Goal: Navigation & Orientation: Find specific page/section

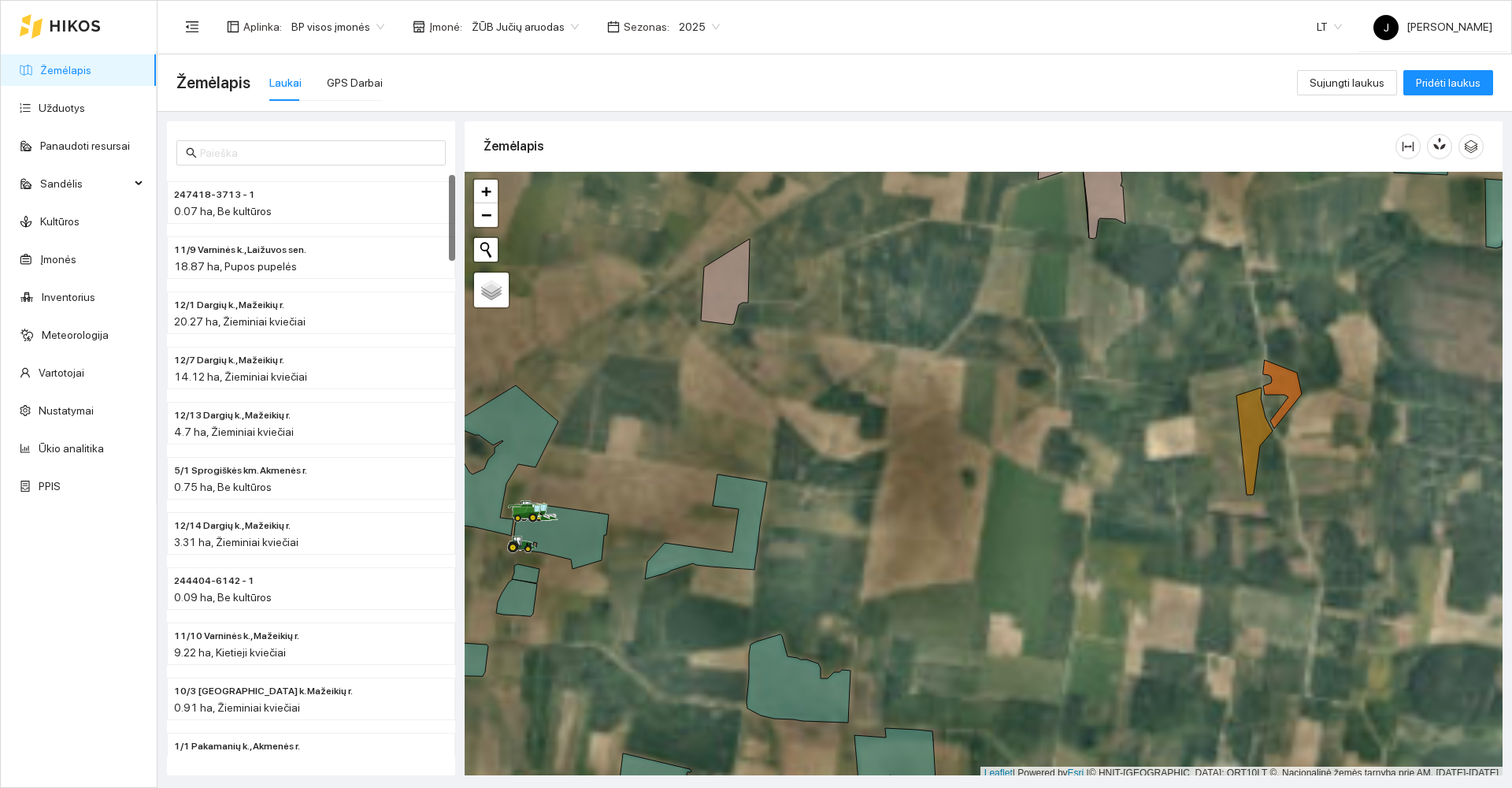
scroll to position [5, 0]
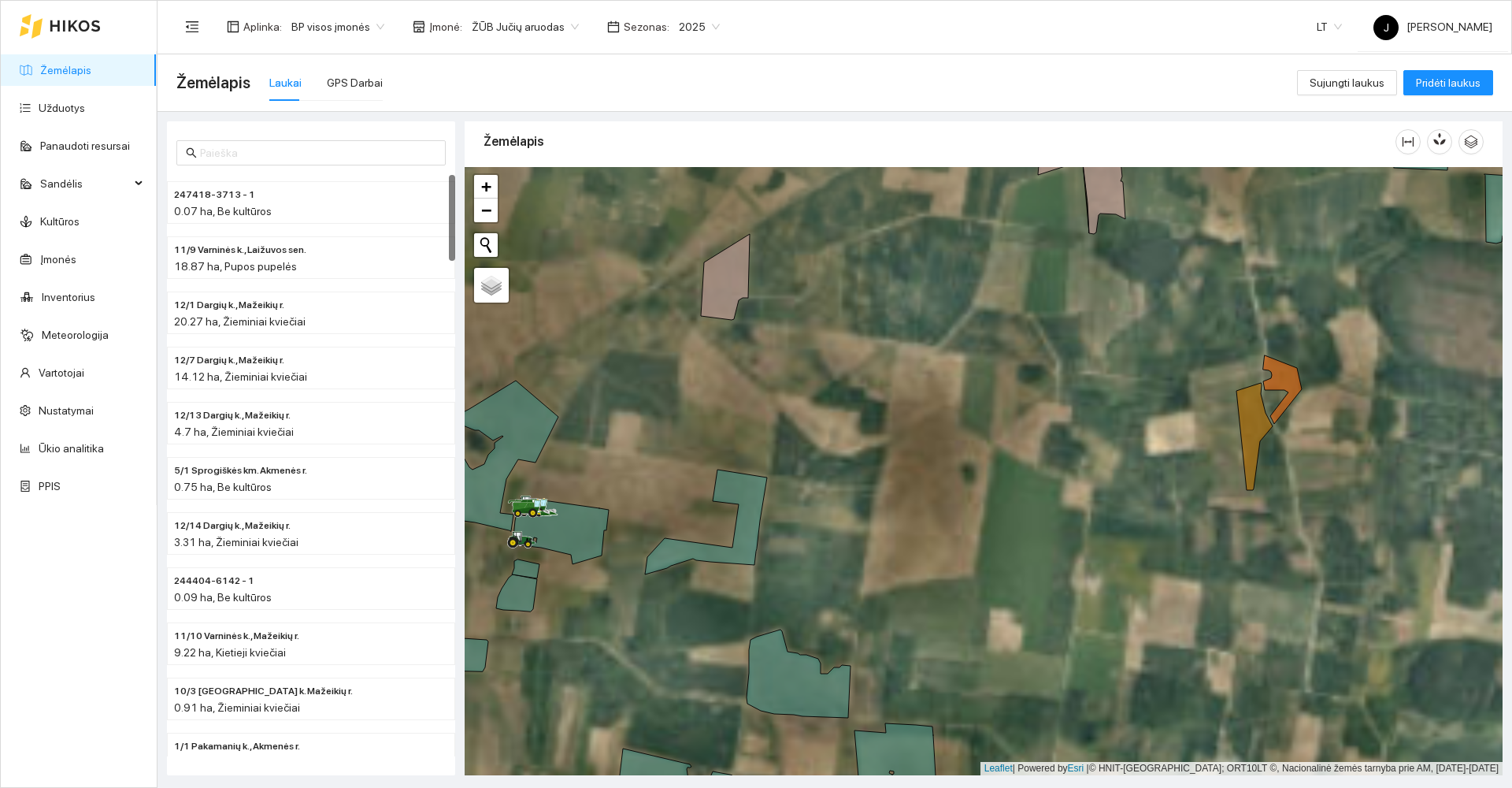
drag, startPoint x: 1255, startPoint y: 358, endPoint x: 940, endPoint y: 604, distance: 399.7
click at [940, 604] on div at bounding box center [984, 471] width 1038 height 608
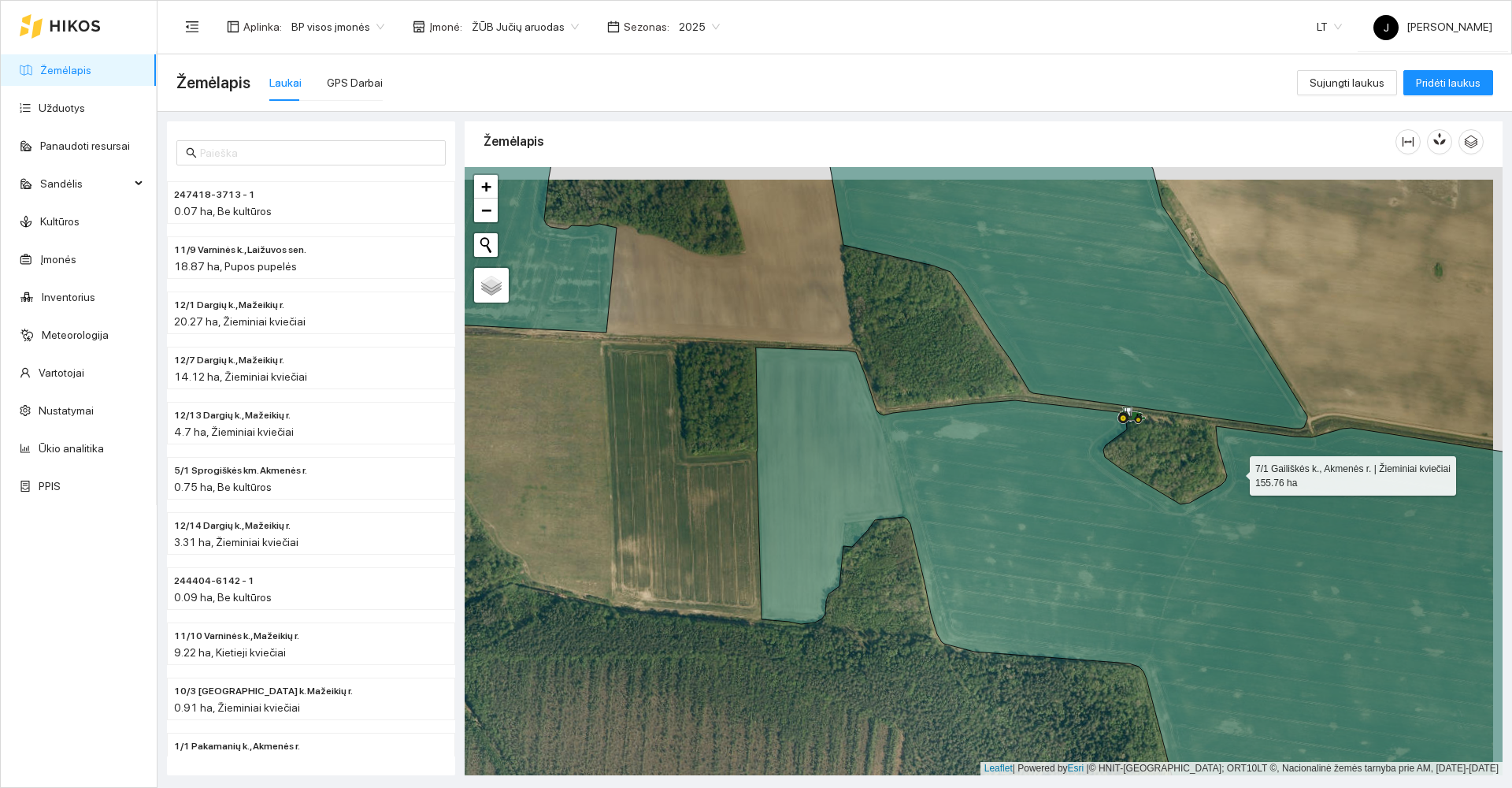
drag, startPoint x: 1245, startPoint y: 460, endPoint x: 1159, endPoint y: 623, distance: 184.3
click at [1159, 623] on icon at bounding box center [1177, 599] width 842 height 502
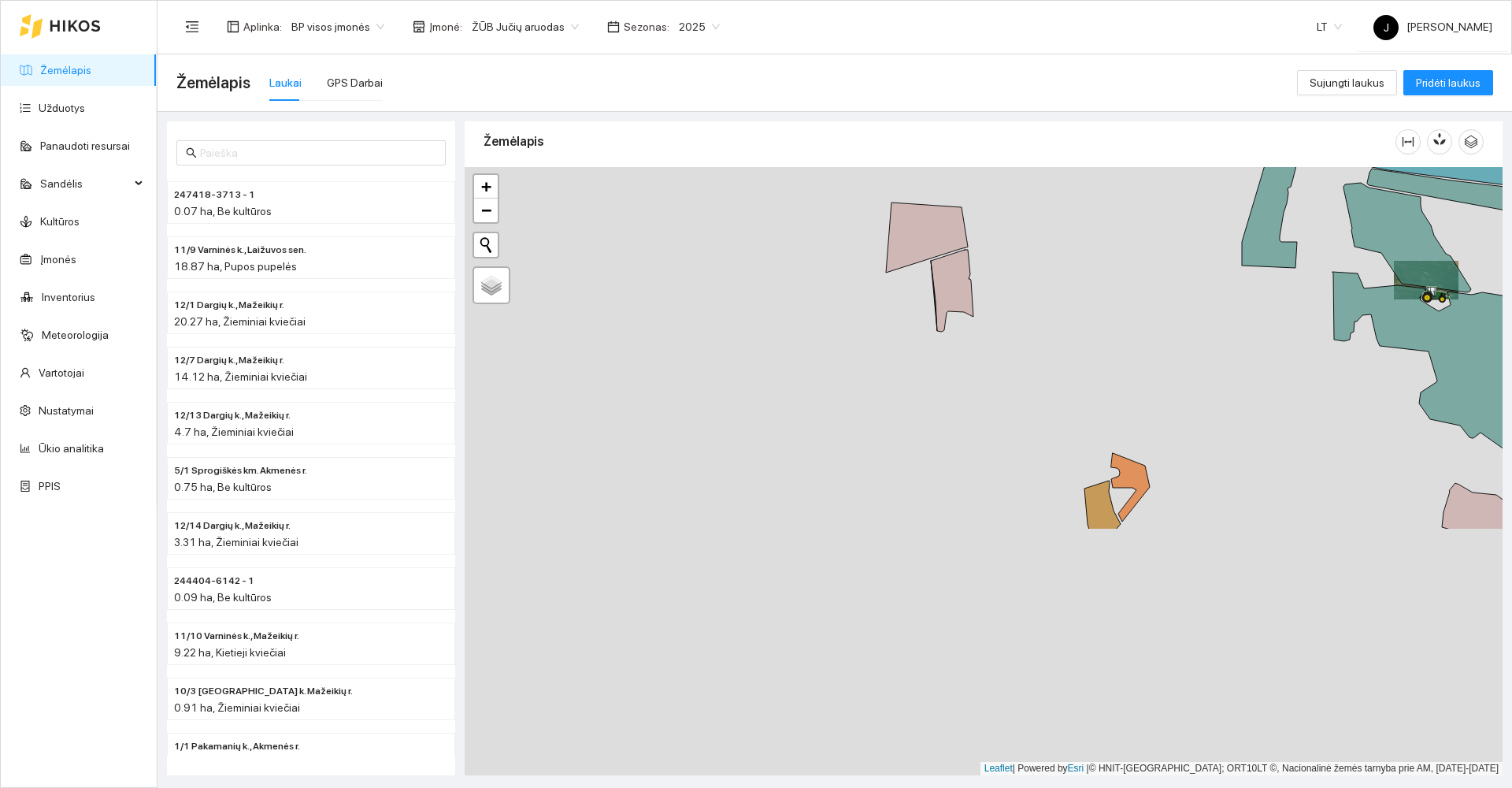
drag, startPoint x: 724, startPoint y: 636, endPoint x: 1205, endPoint y: 306, distance: 583.3
click at [1205, 306] on div at bounding box center [984, 471] width 1038 height 608
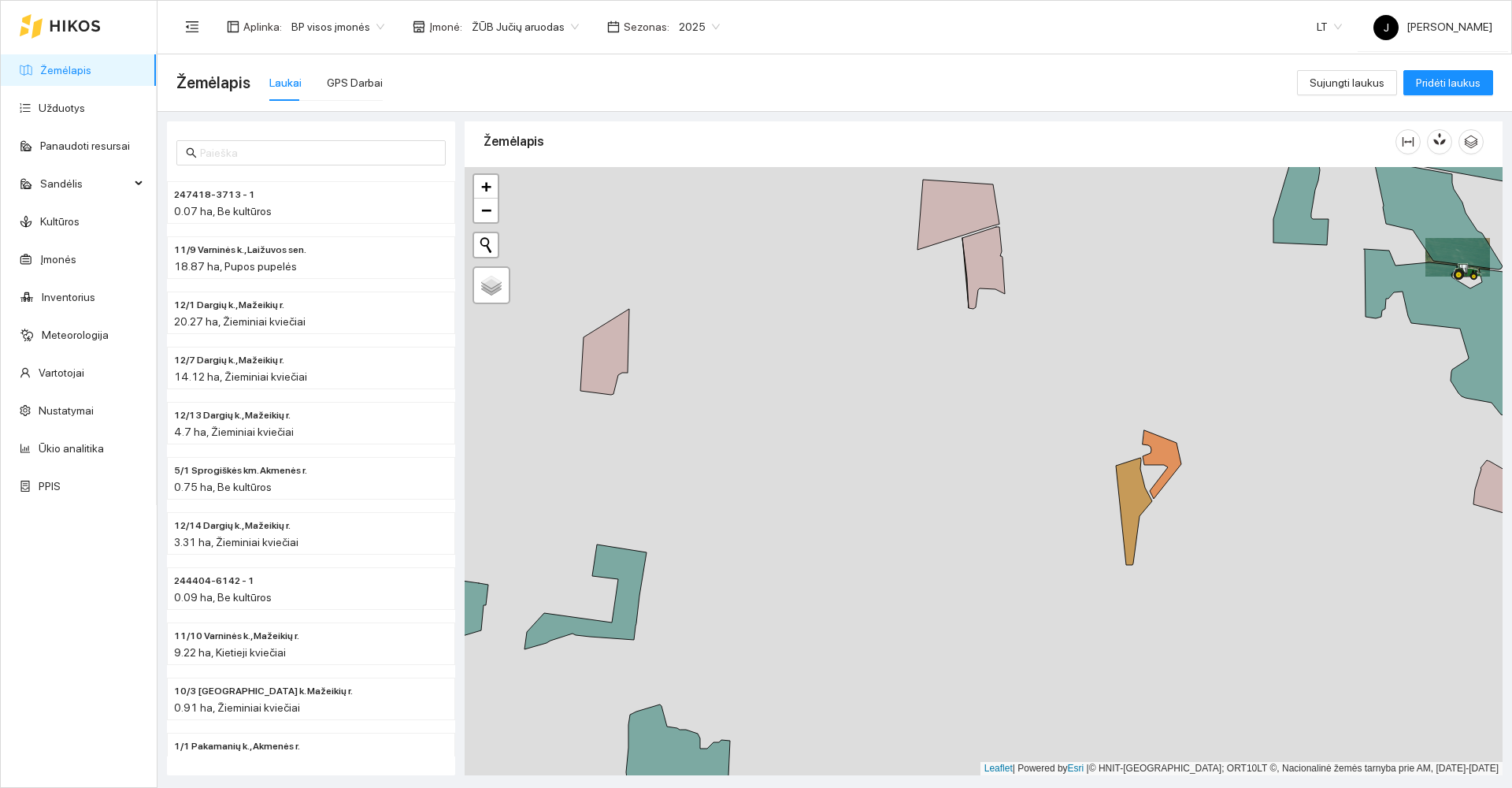
drag, startPoint x: 1313, startPoint y: 312, endPoint x: 1324, endPoint y: 296, distance: 19.4
click at [1324, 296] on div at bounding box center [984, 471] width 1038 height 608
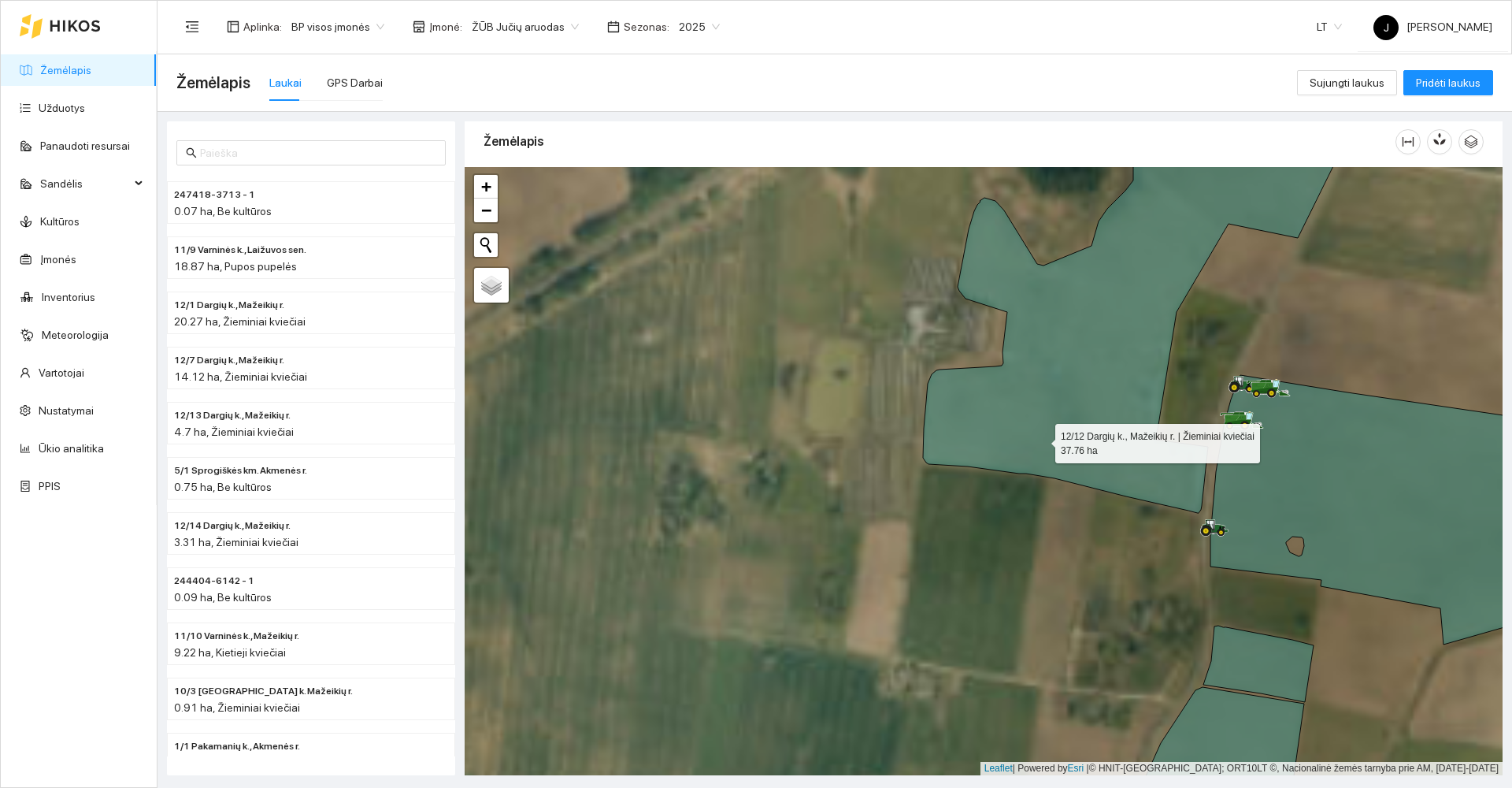
drag, startPoint x: 1068, startPoint y: 437, endPoint x: 884, endPoint y: 443, distance: 184.1
click at [923, 443] on icon at bounding box center [1143, 310] width 440 height 406
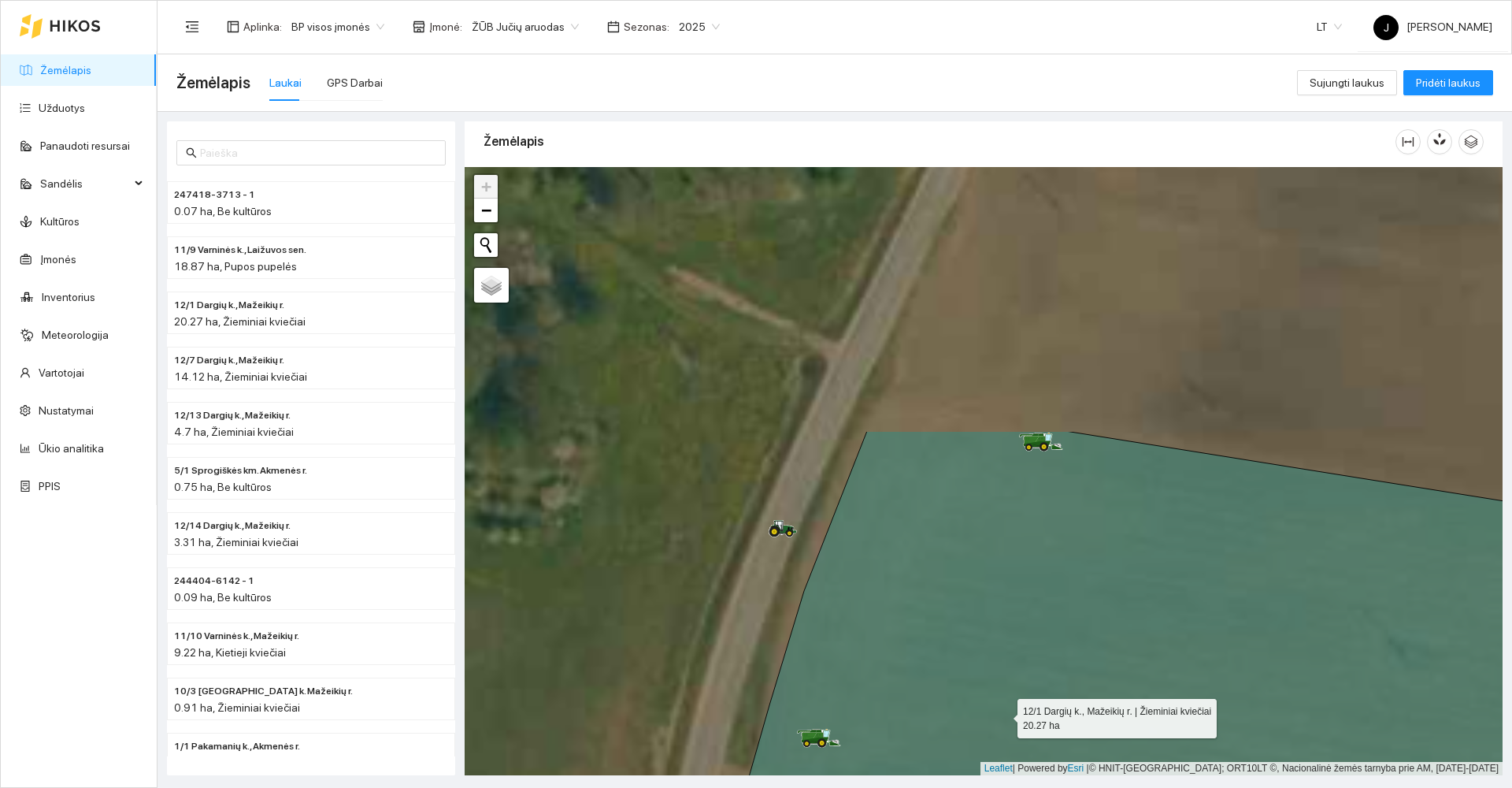
drag, startPoint x: 1099, startPoint y: 275, endPoint x: 975, endPoint y: 825, distance: 563.8
click at [975, 787] on html "Žemėlapis Užduotys Panaudoti resursai Sandėlis Kultūros Įmonės Inventorius Mete…" at bounding box center [756, 394] width 1512 height 788
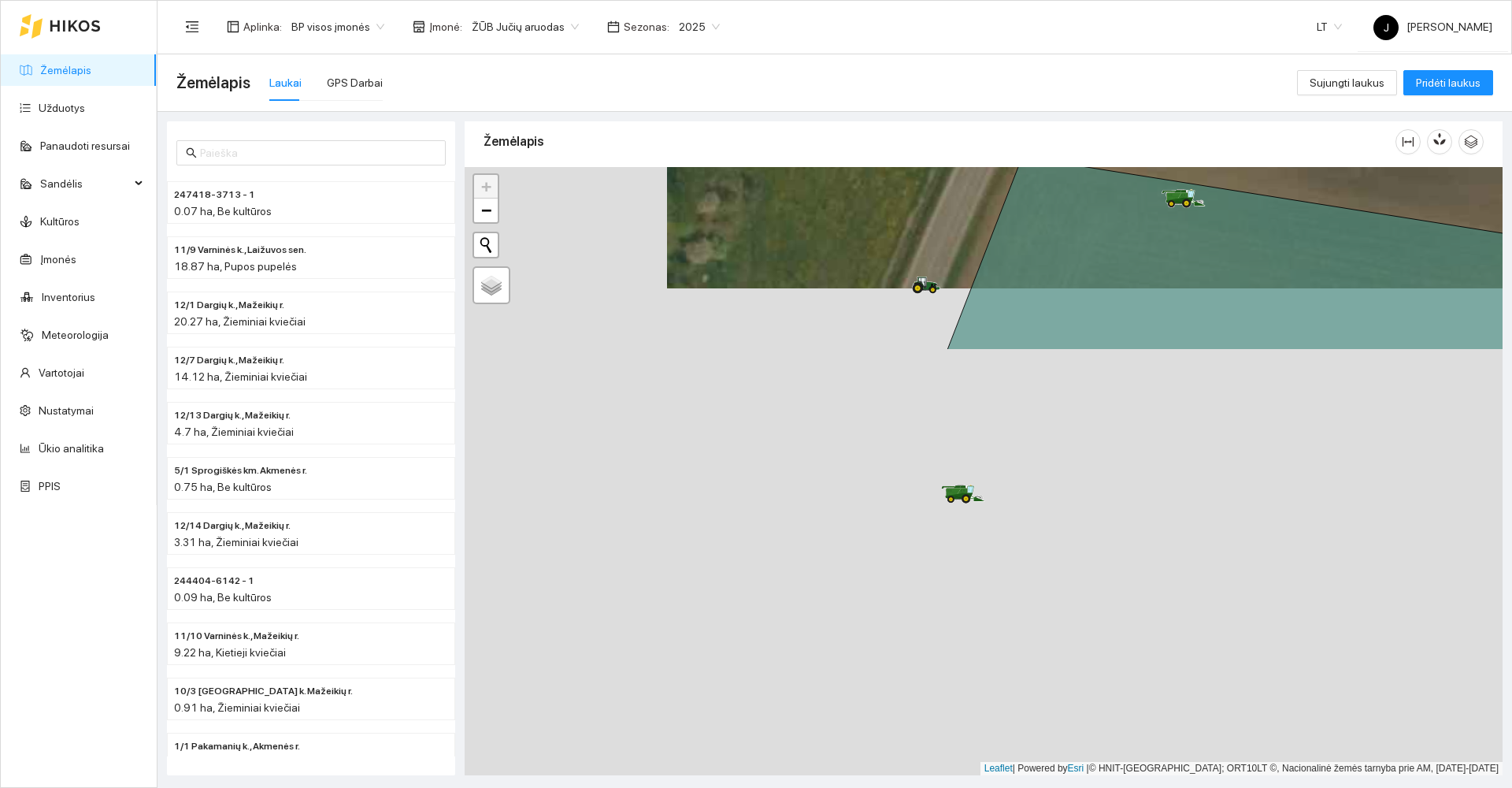
drag, startPoint x: 1028, startPoint y: 558, endPoint x: 1151, endPoint y: 227, distance: 353.1
click at [1151, 227] on icon at bounding box center [1379, 253] width 863 height 193
